Goal: Navigation & Orientation: Find specific page/section

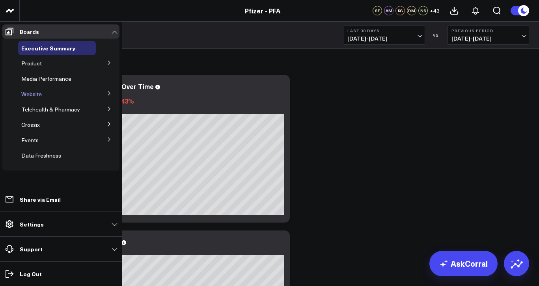
click at [34, 95] on span "Website" at bounding box center [31, 93] width 20 height 7
click at [107, 93] on icon at bounding box center [109, 93] width 5 height 5
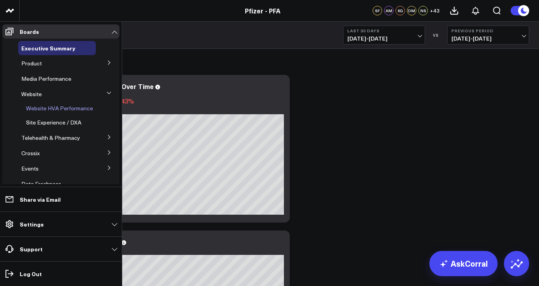
click at [77, 110] on span "Website HVA Performance" at bounding box center [59, 107] width 67 height 7
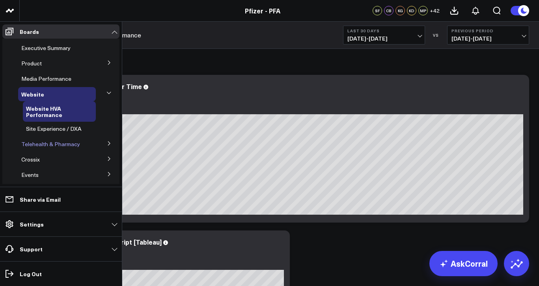
click at [40, 145] on span "Telehealth & Pharmacy" at bounding box center [50, 143] width 59 height 7
click at [107, 142] on icon at bounding box center [109, 143] width 5 height 5
click at [86, 155] on span "Prescription Delivery - Alto" at bounding box center [59, 158] width 67 height 7
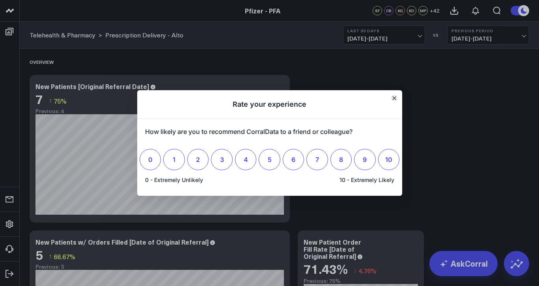
click at [395, 97] on icon "Close" at bounding box center [393, 98] width 3 height 3
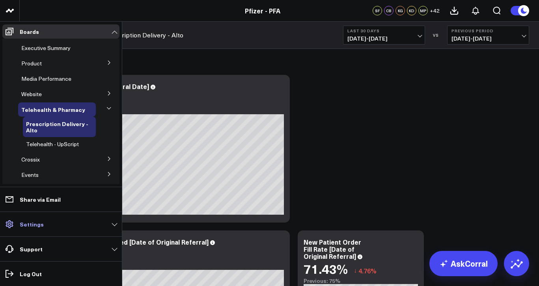
click at [19, 225] on link "Settings" at bounding box center [60, 224] width 117 height 14
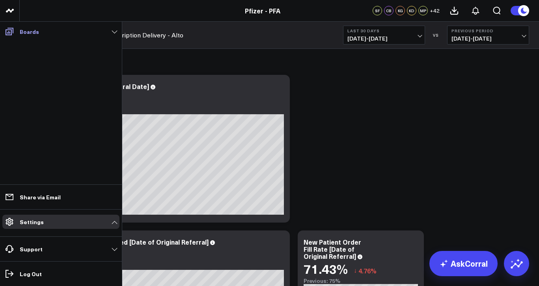
click at [83, 36] on link "Boards" at bounding box center [60, 31] width 117 height 14
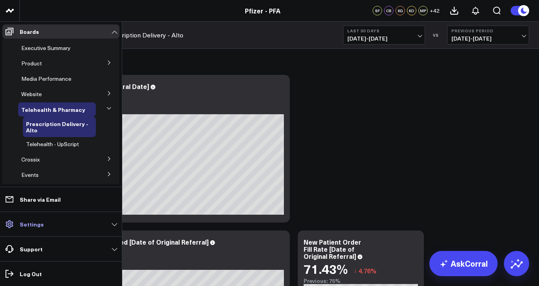
click at [114, 224] on link "Settings" at bounding box center [60, 224] width 117 height 14
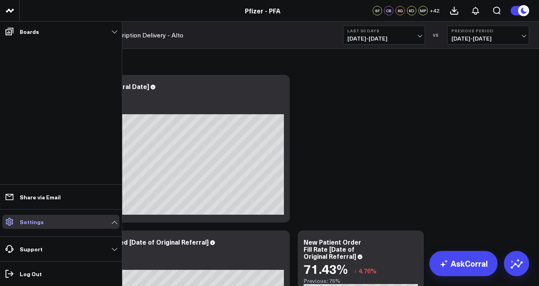
click at [87, 224] on link "Settings" at bounding box center [60, 222] width 117 height 14
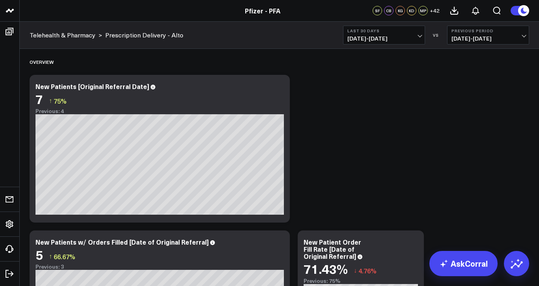
click at [281, 91] on icon at bounding box center [278, 87] width 9 height 9
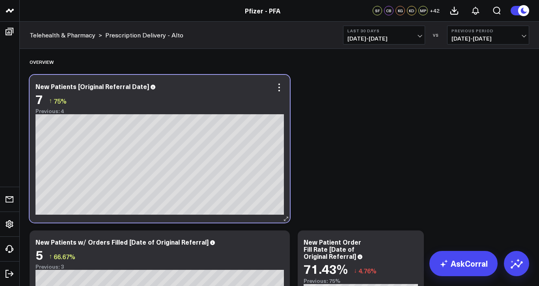
drag, startPoint x: 156, startPoint y: 102, endPoint x: 146, endPoint y: 114, distance: 15.4
click at [156, 102] on div "7 ↑ 75%" at bounding box center [159, 99] width 248 height 14
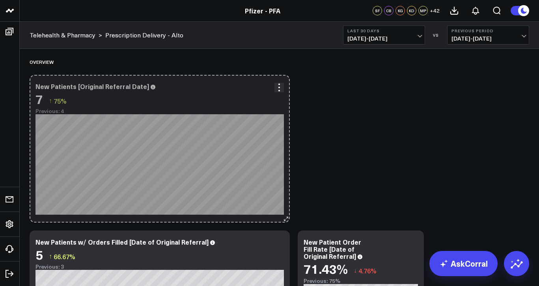
click at [286, 219] on icon at bounding box center [286, 219] width 4 height 4
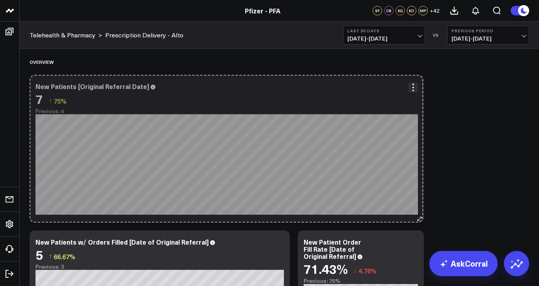
drag, startPoint x: 286, startPoint y: 219, endPoint x: 418, endPoint y: 196, distance: 134.5
click at [419, 195] on div "New Patients [Original Referral Date] 7 ↑ 75% Previous: 4 [#fff fontSize:14px l…" at bounding box center [227, 149] width 394 height 148
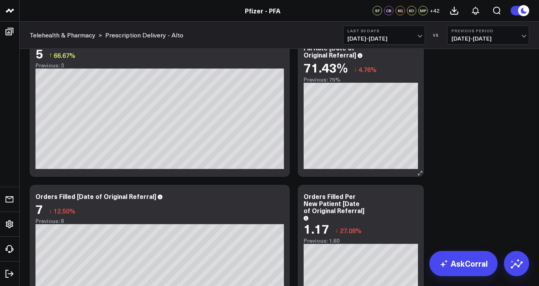
scroll to position [118, 0]
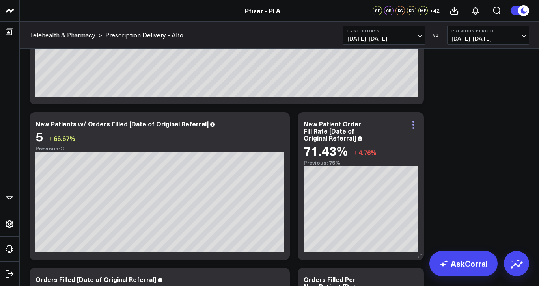
click at [415, 123] on icon at bounding box center [412, 124] width 9 height 9
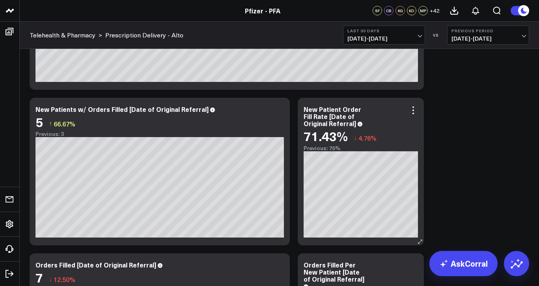
scroll to position [79, 0]
